Goal: Task Accomplishment & Management: Use online tool/utility

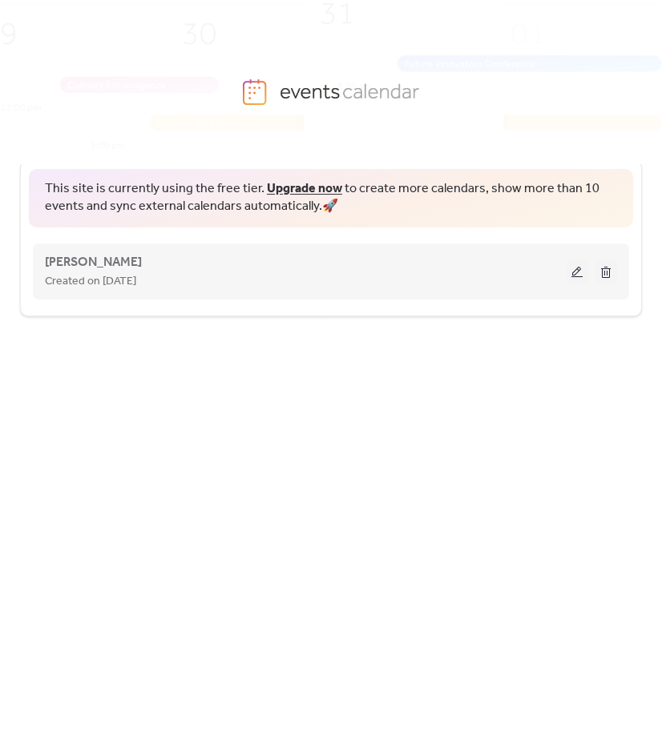
click at [150, 256] on div "[PERSON_NAME] Created on [DATE]" at bounding box center [305, 271] width 521 height 38
click at [570, 270] on button at bounding box center [577, 272] width 22 height 24
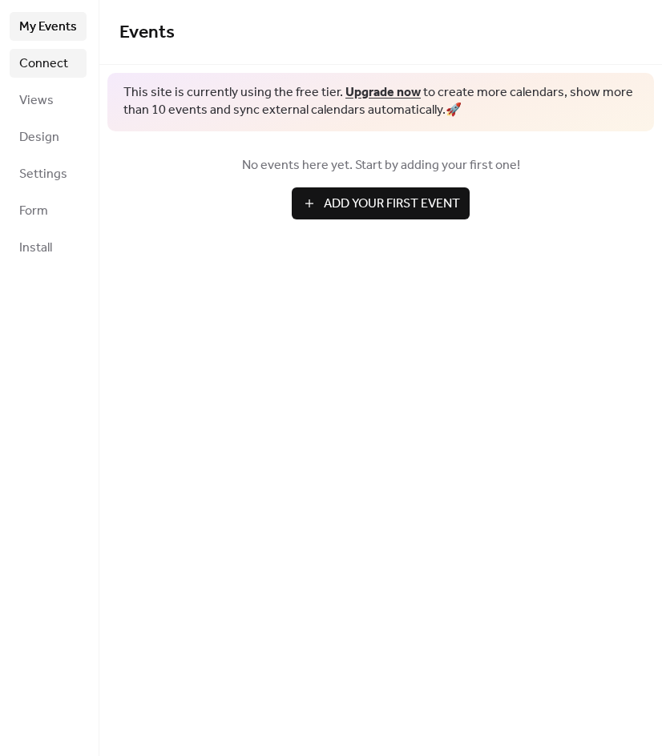
click at [48, 65] on span "Connect" at bounding box center [43, 63] width 49 height 19
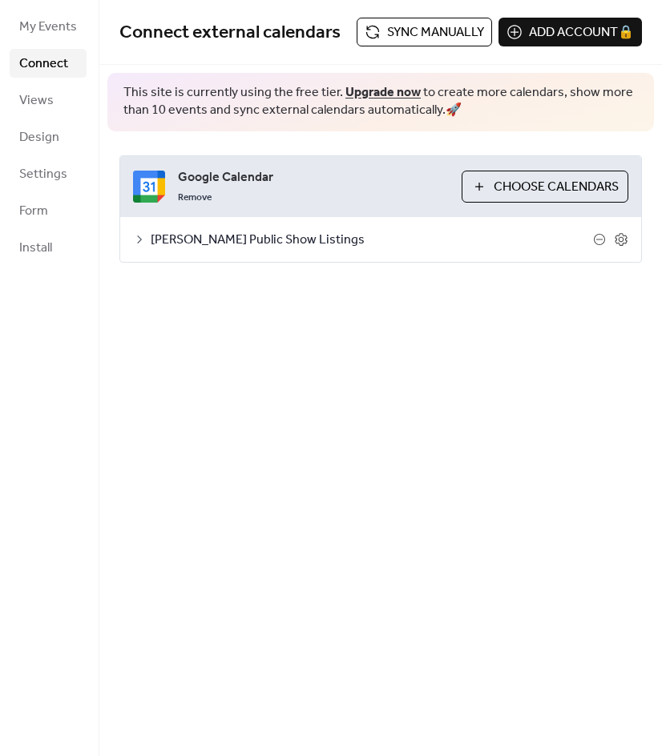
click at [422, 31] on span "Sync manually" at bounding box center [435, 32] width 97 height 19
click at [58, 99] on link "Views" at bounding box center [48, 100] width 77 height 29
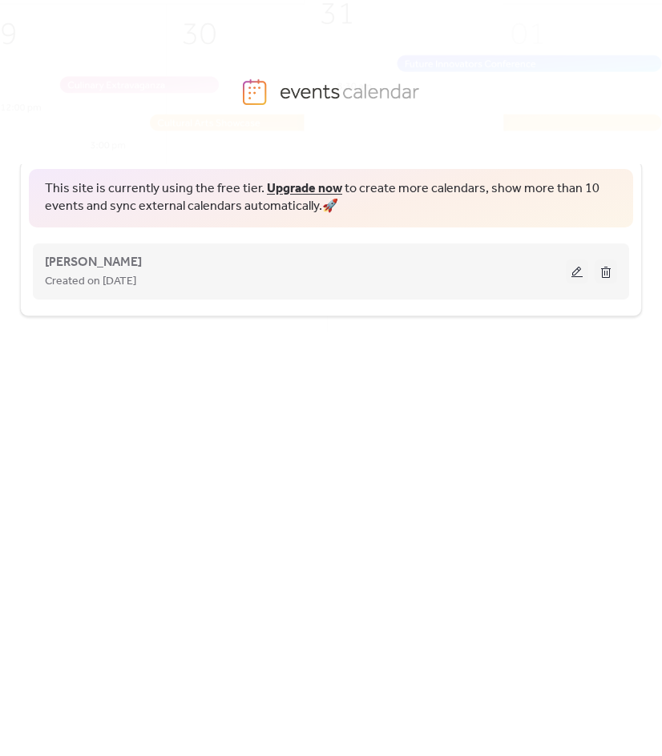
click at [160, 278] on div "Created on [DATE]" at bounding box center [305, 281] width 521 height 19
click at [572, 267] on button at bounding box center [577, 272] width 22 height 24
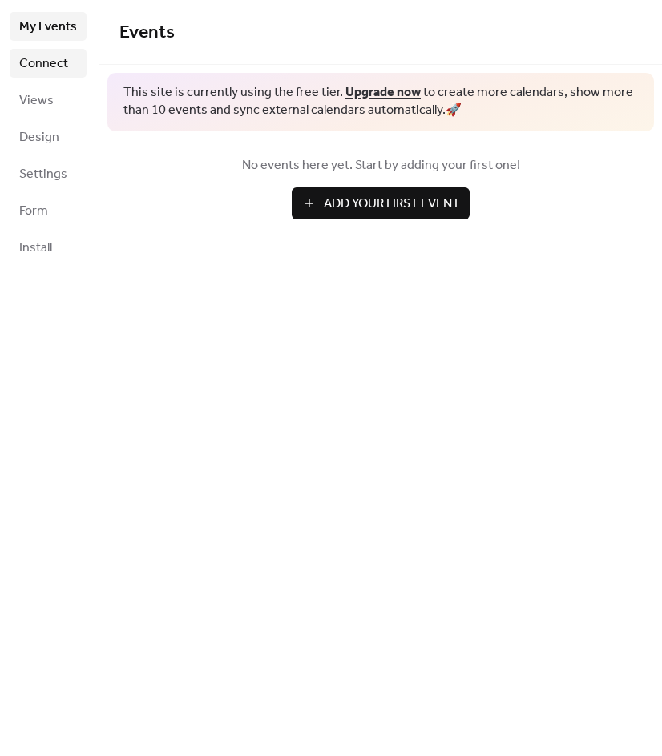
click at [40, 58] on span "Connect" at bounding box center [43, 63] width 49 height 19
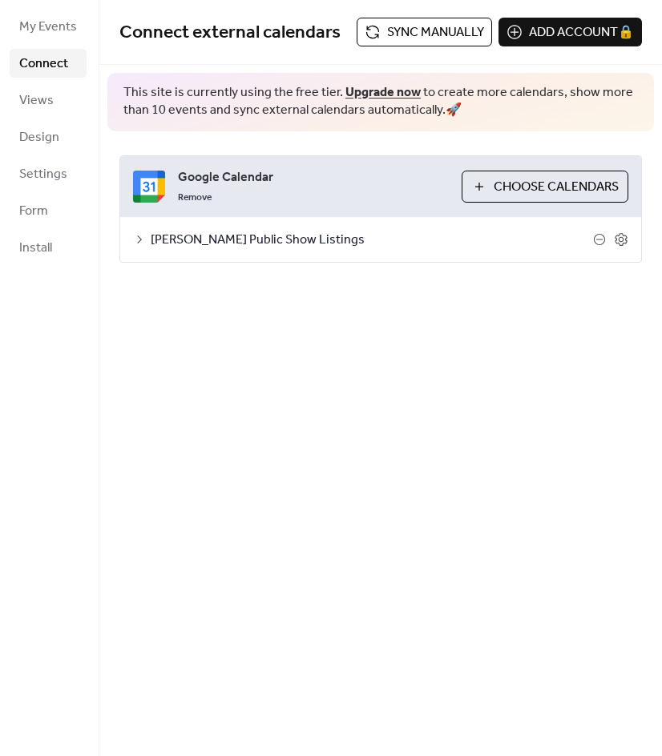
click at [398, 23] on span "Sync manually" at bounding box center [435, 32] width 97 height 19
